Goal: Navigation & Orientation: Find specific page/section

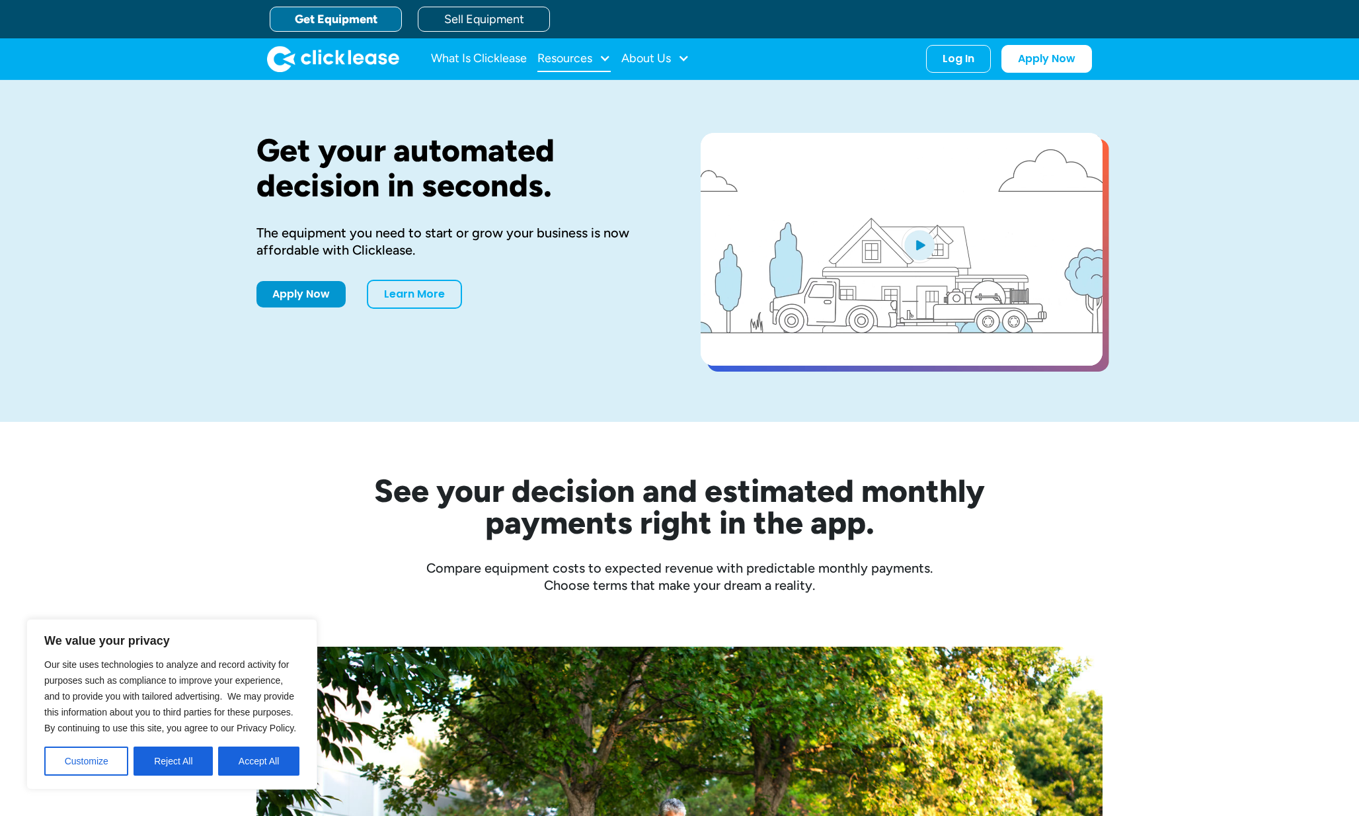
click at [578, 58] on div "Resources" at bounding box center [564, 58] width 55 height 0
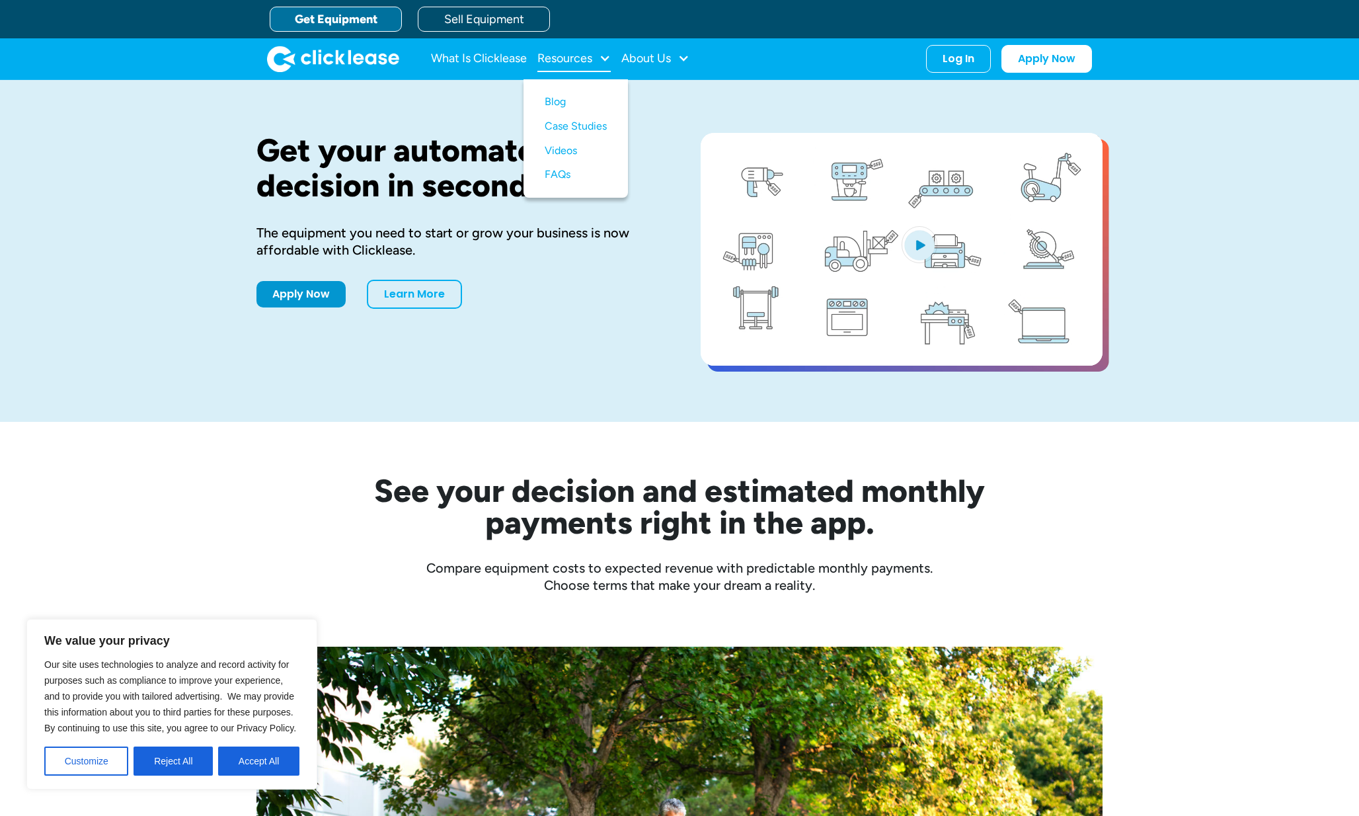
click at [578, 58] on div "Resources" at bounding box center [564, 58] width 55 height 0
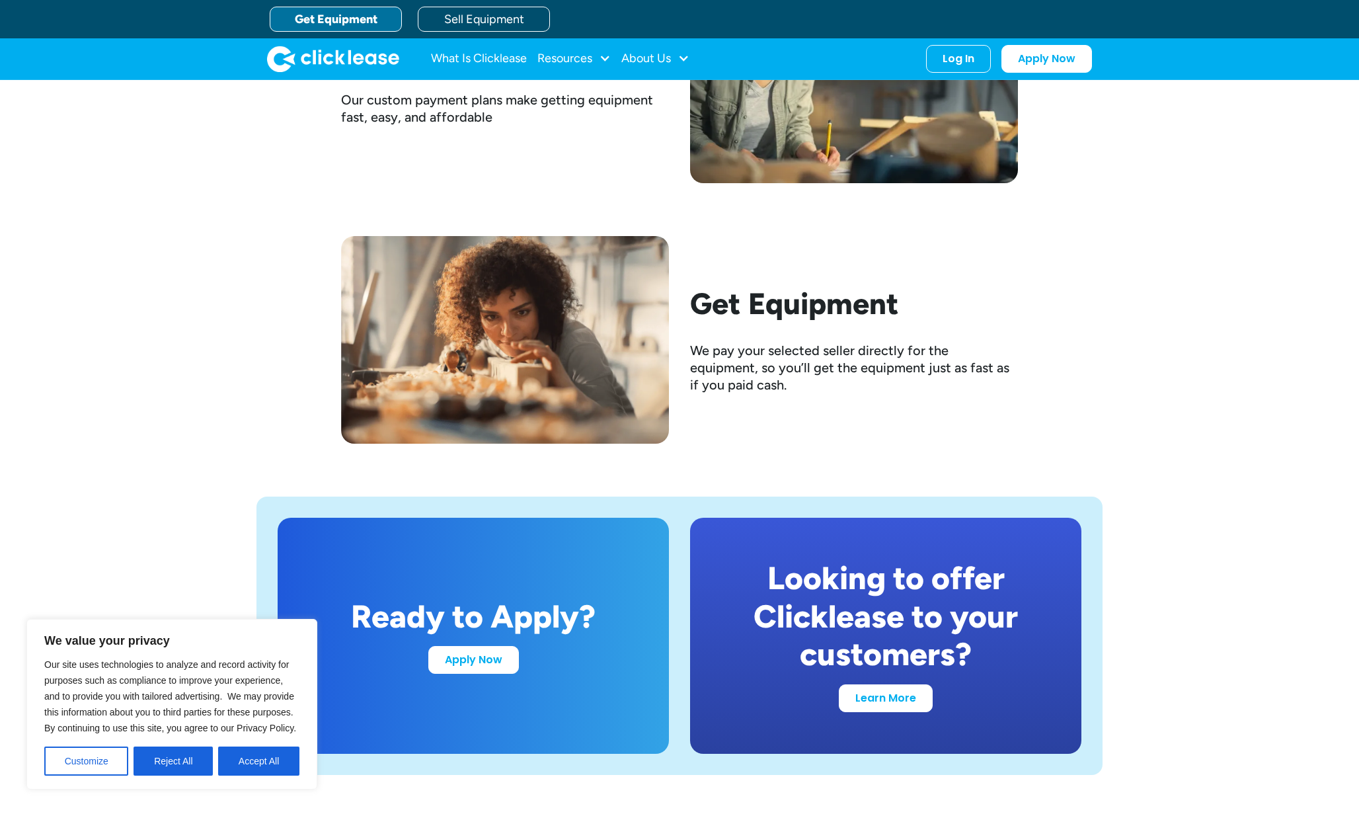
scroll to position [1907, 0]
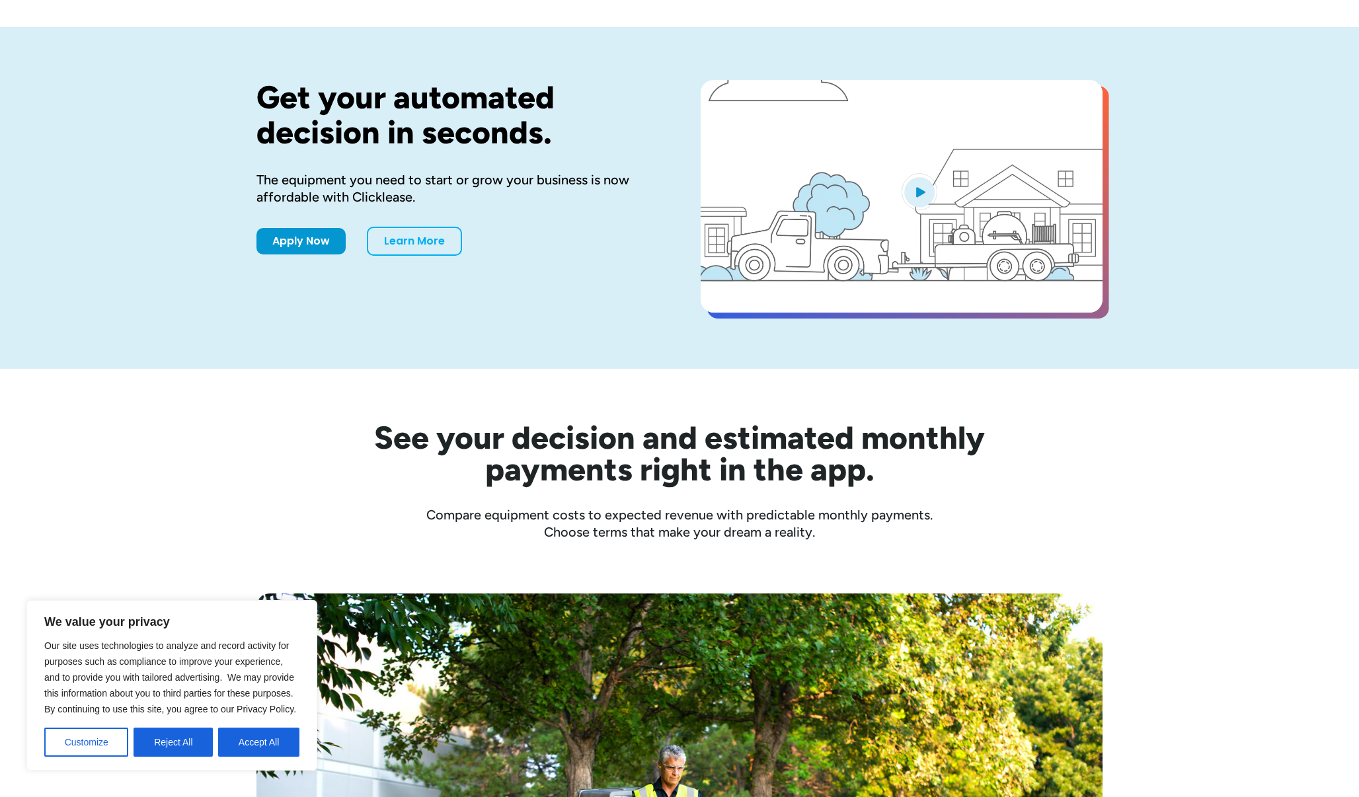
scroll to position [96, 0]
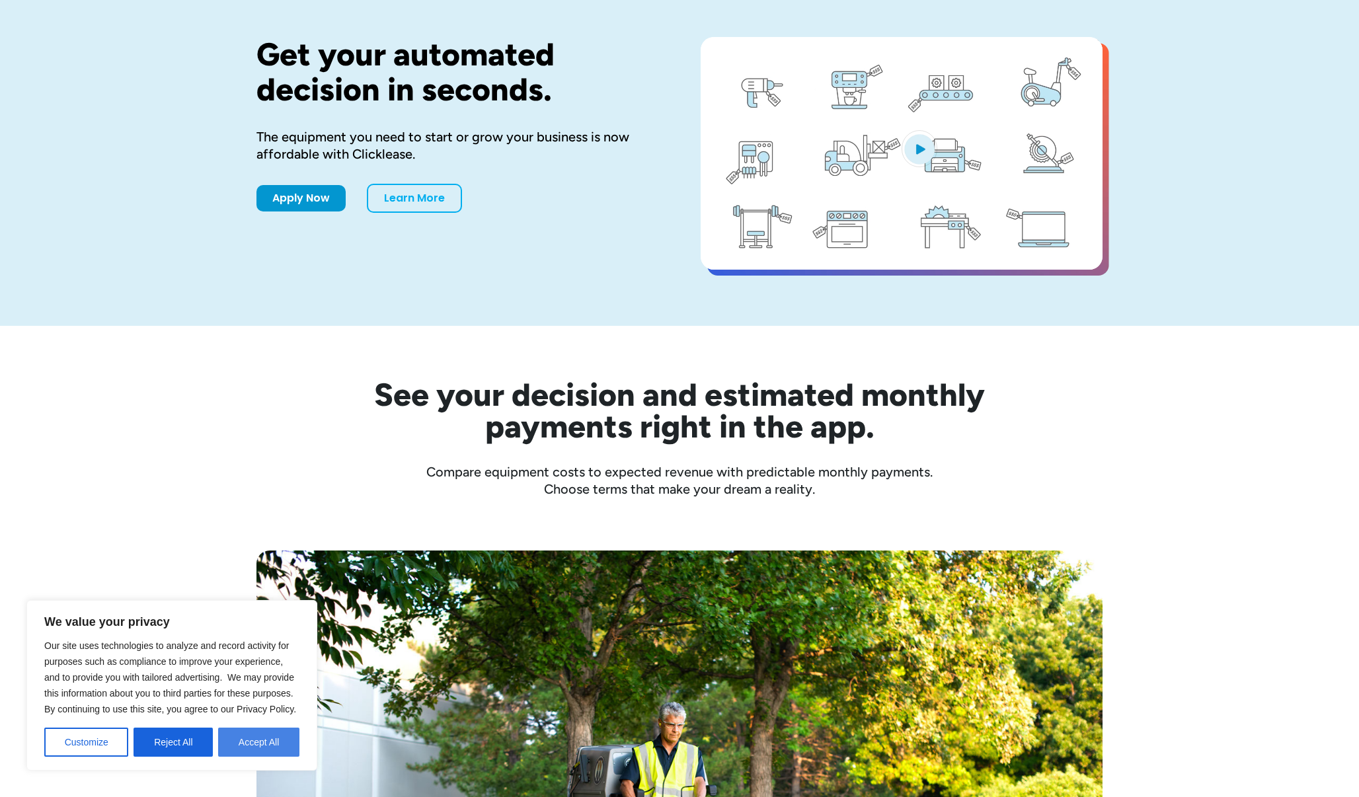
click at [274, 744] on button "Accept All" at bounding box center [258, 742] width 81 height 29
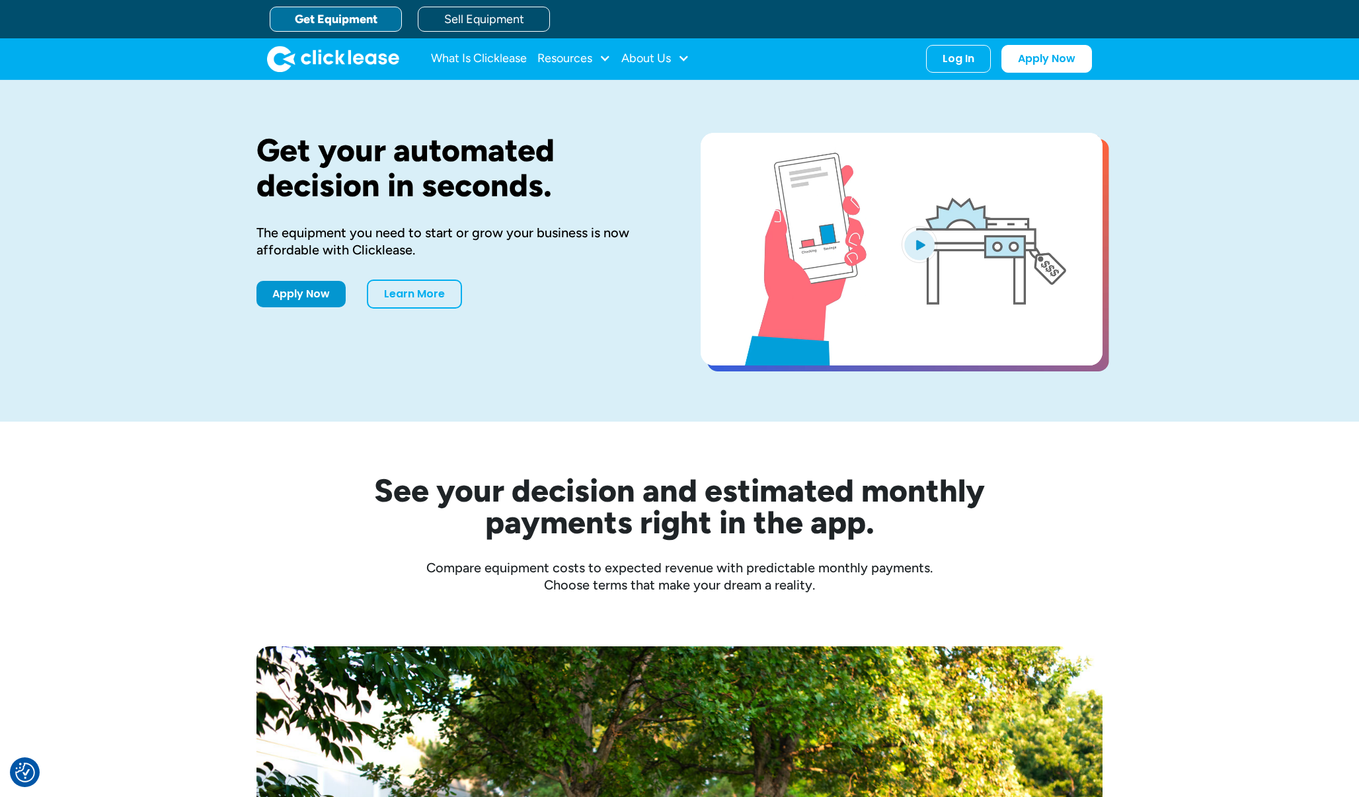
scroll to position [0, 0]
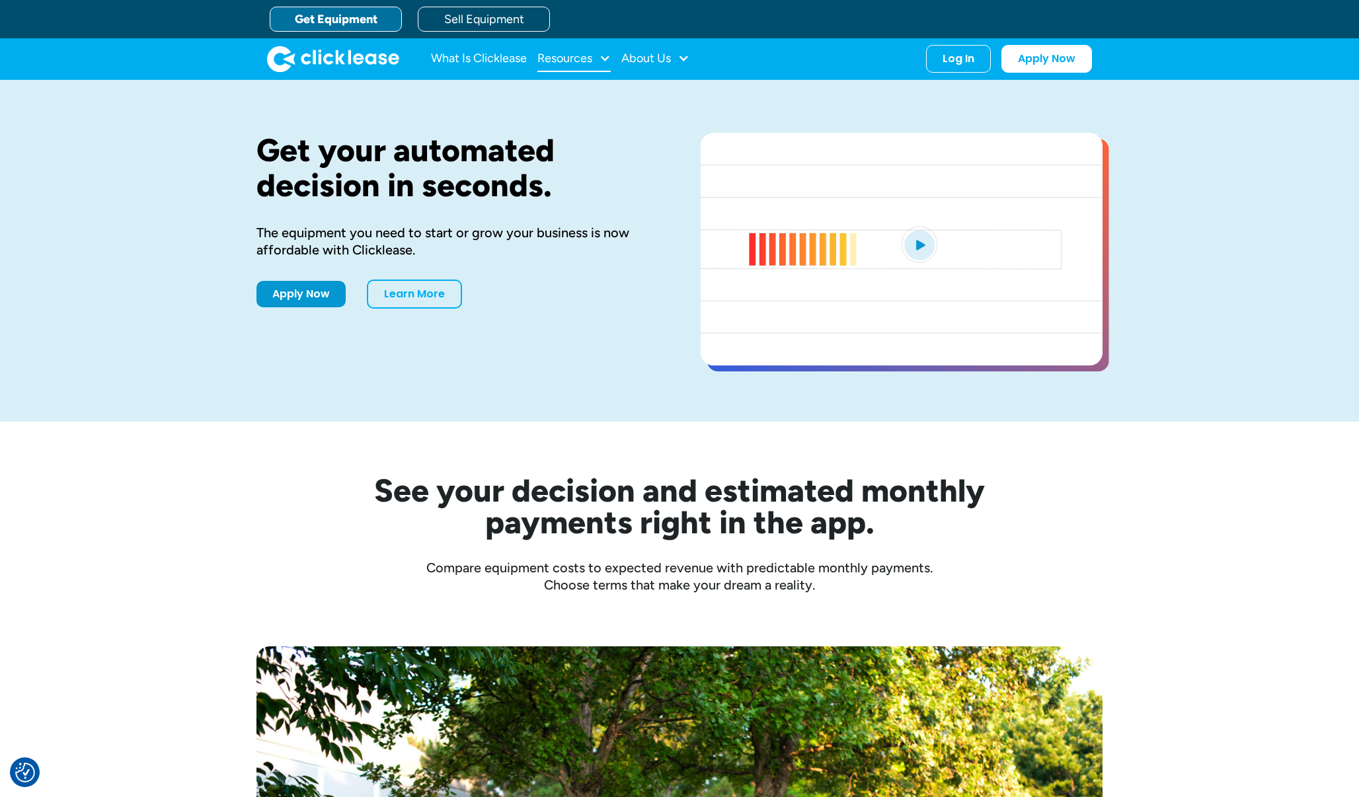
click at [558, 58] on div "Resources" at bounding box center [564, 58] width 55 height 0
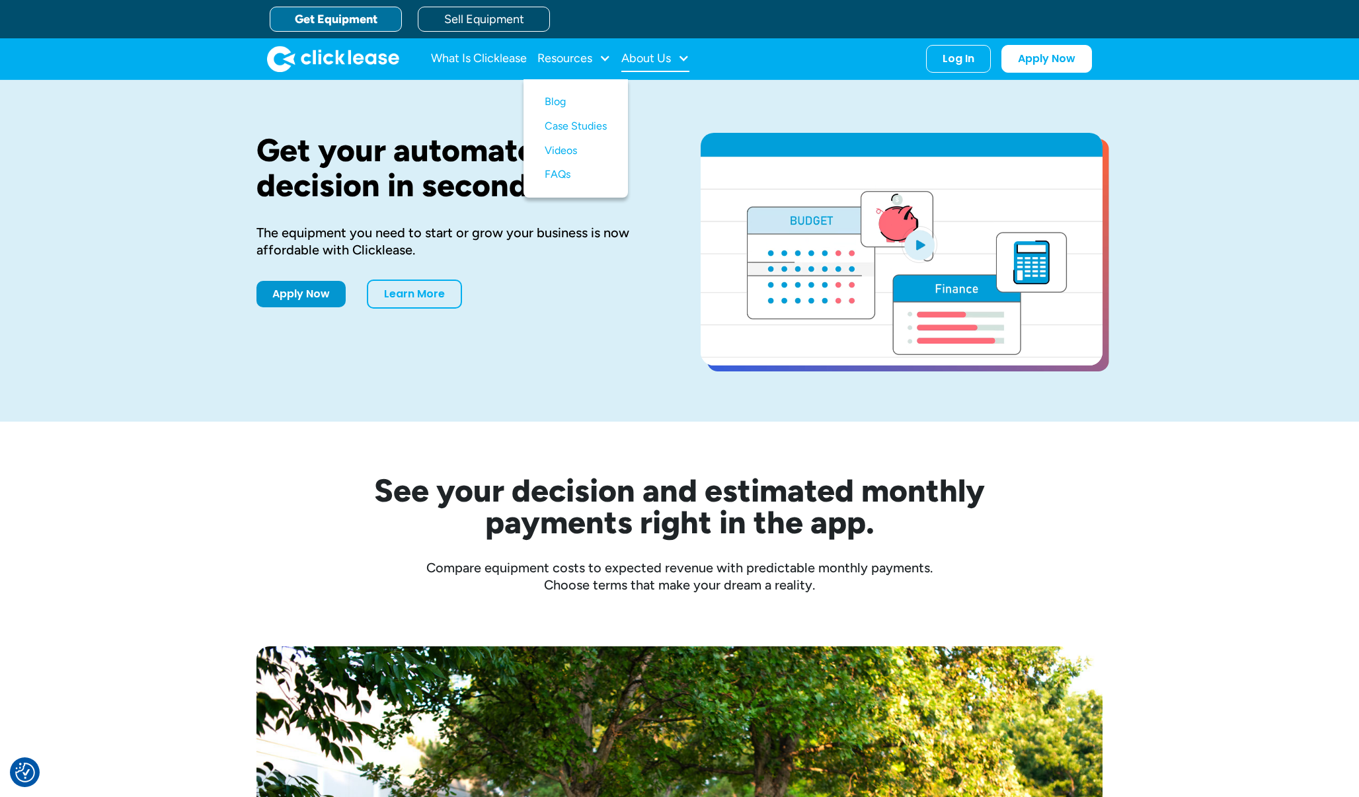
click at [639, 49] on div "About Us" at bounding box center [655, 59] width 68 height 26
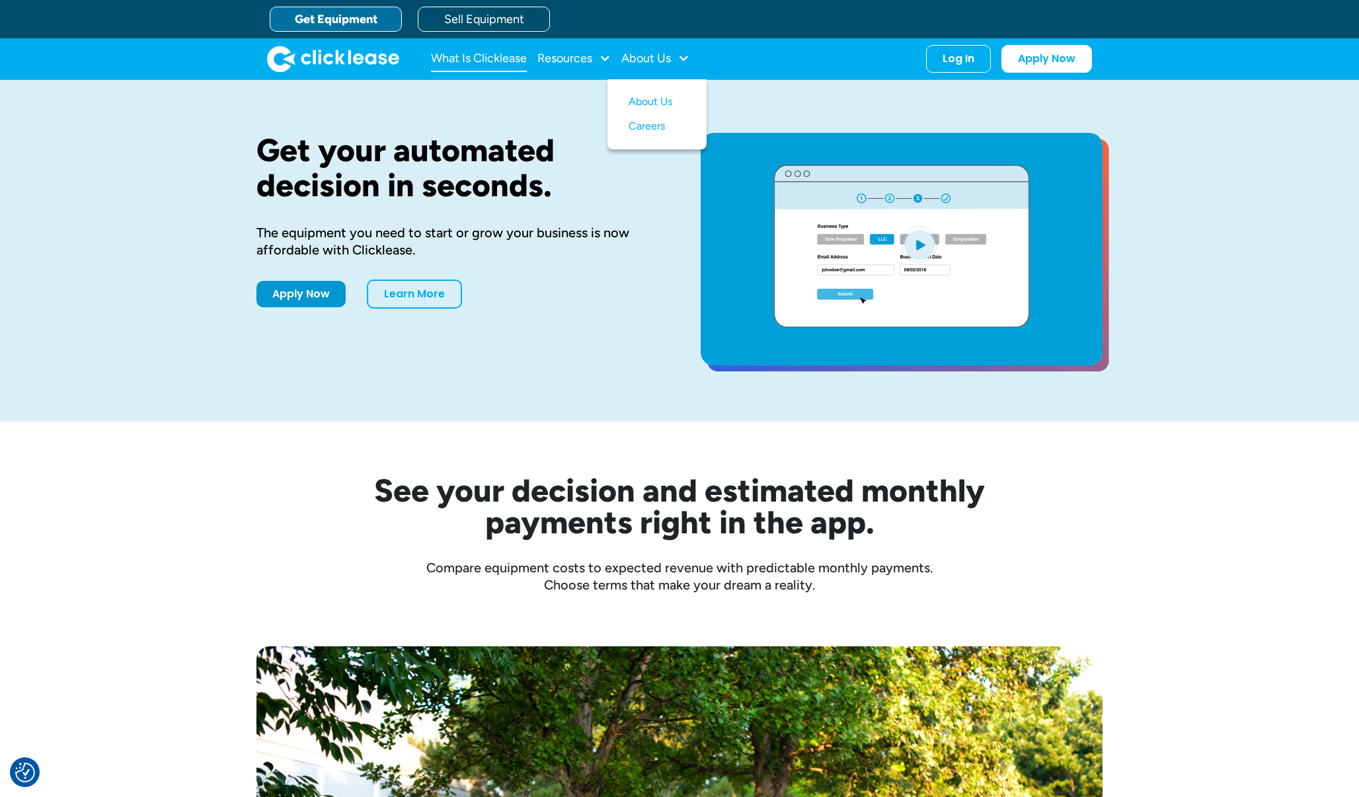
click at [467, 57] on link "What Is Clicklease" at bounding box center [479, 59] width 96 height 26
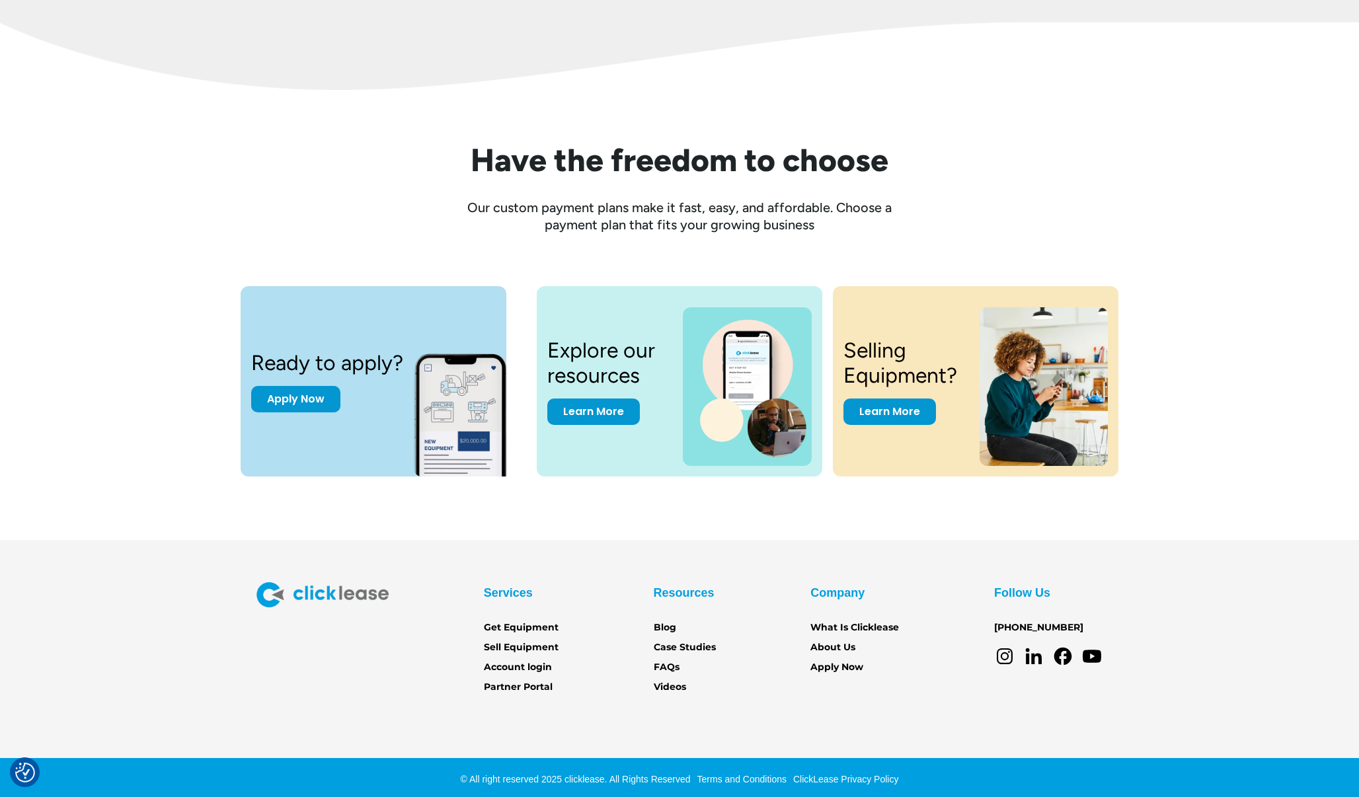
scroll to position [1606, 0]
click at [566, 410] on link "Learn More" at bounding box center [593, 410] width 93 height 26
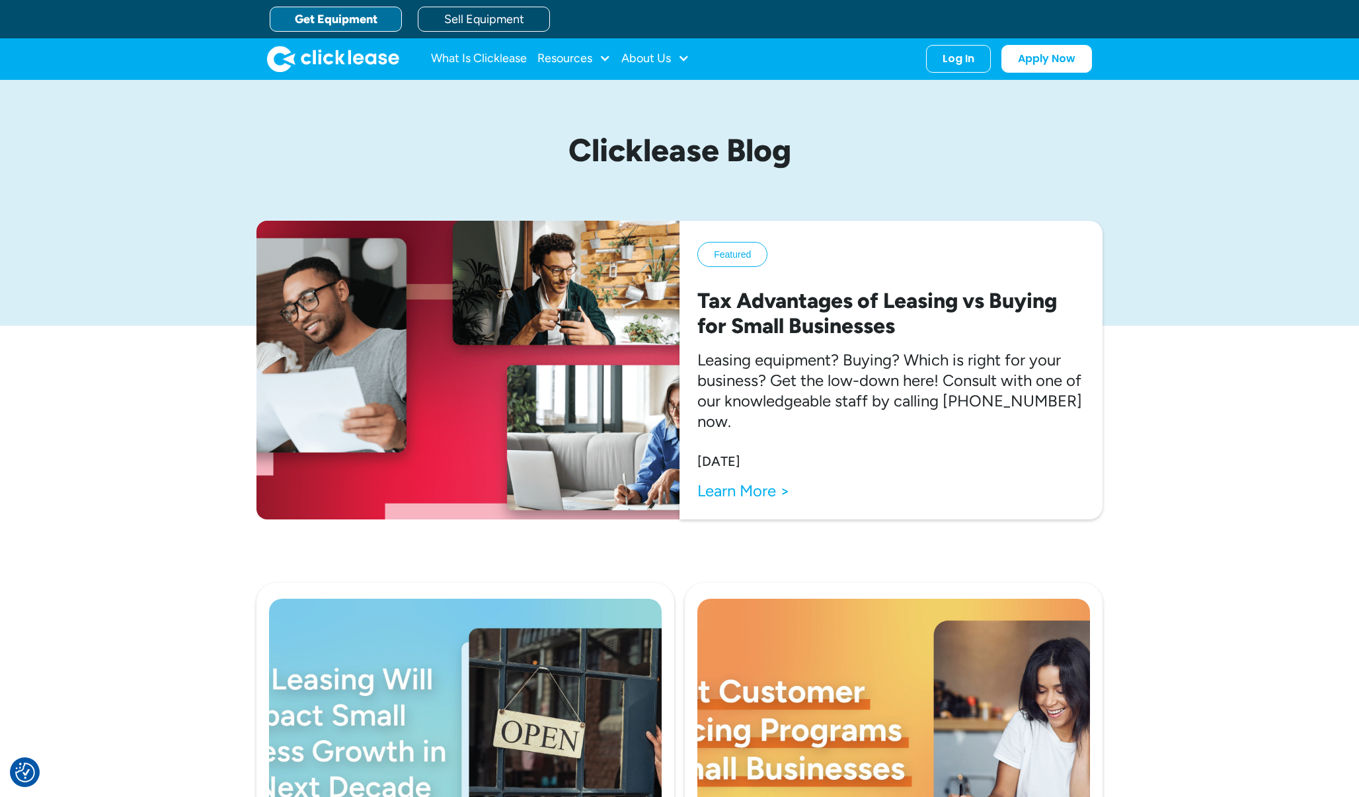
click at [373, 14] on link "Get Equipment" at bounding box center [336, 19] width 132 height 25
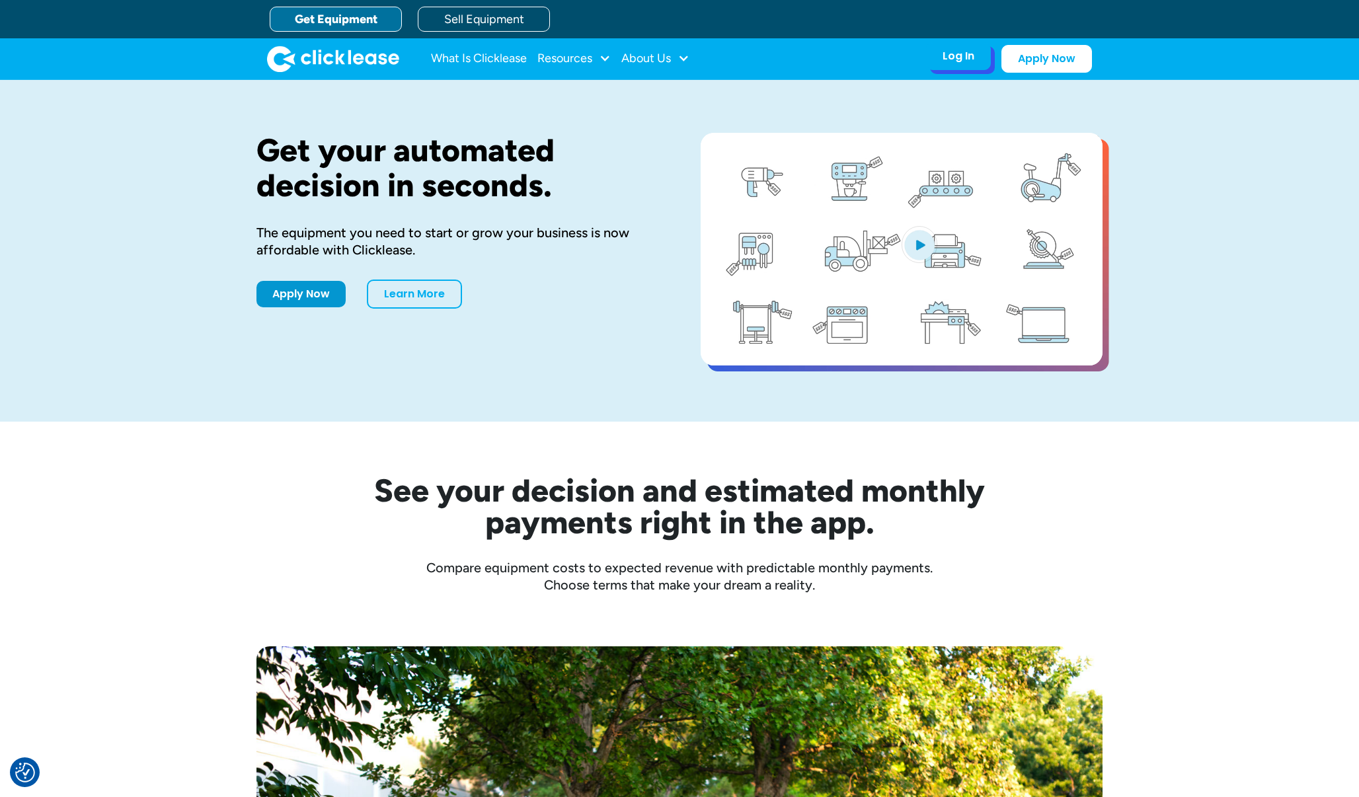
click at [962, 65] on div "Log In Account login I use Clicklease to get my equipment Partner Portal I offe…" at bounding box center [958, 56] width 65 height 28
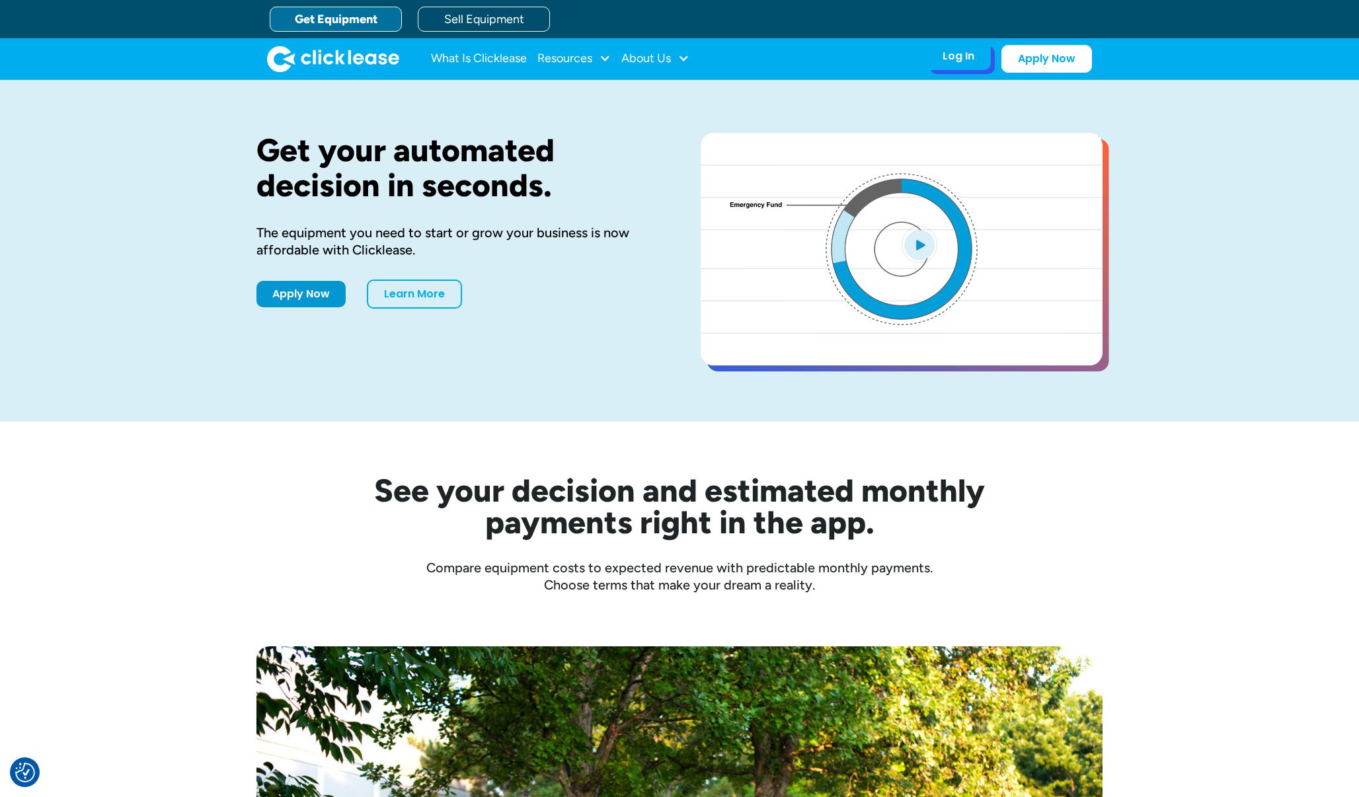
click at [957, 55] on div "Log In" at bounding box center [959, 56] width 32 height 13
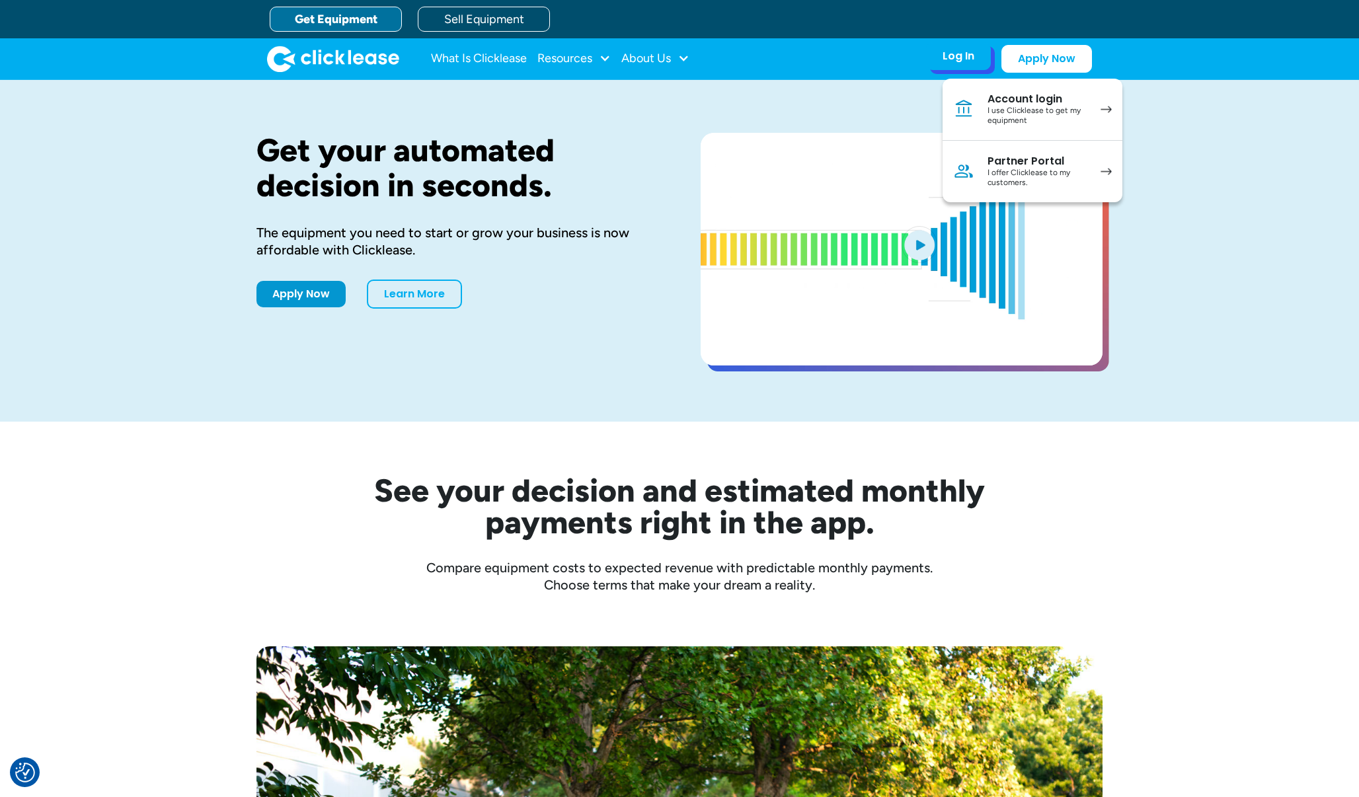
click at [996, 98] on div "Account login" at bounding box center [1038, 99] width 100 height 13
